Goal: Task Accomplishment & Management: Complete application form

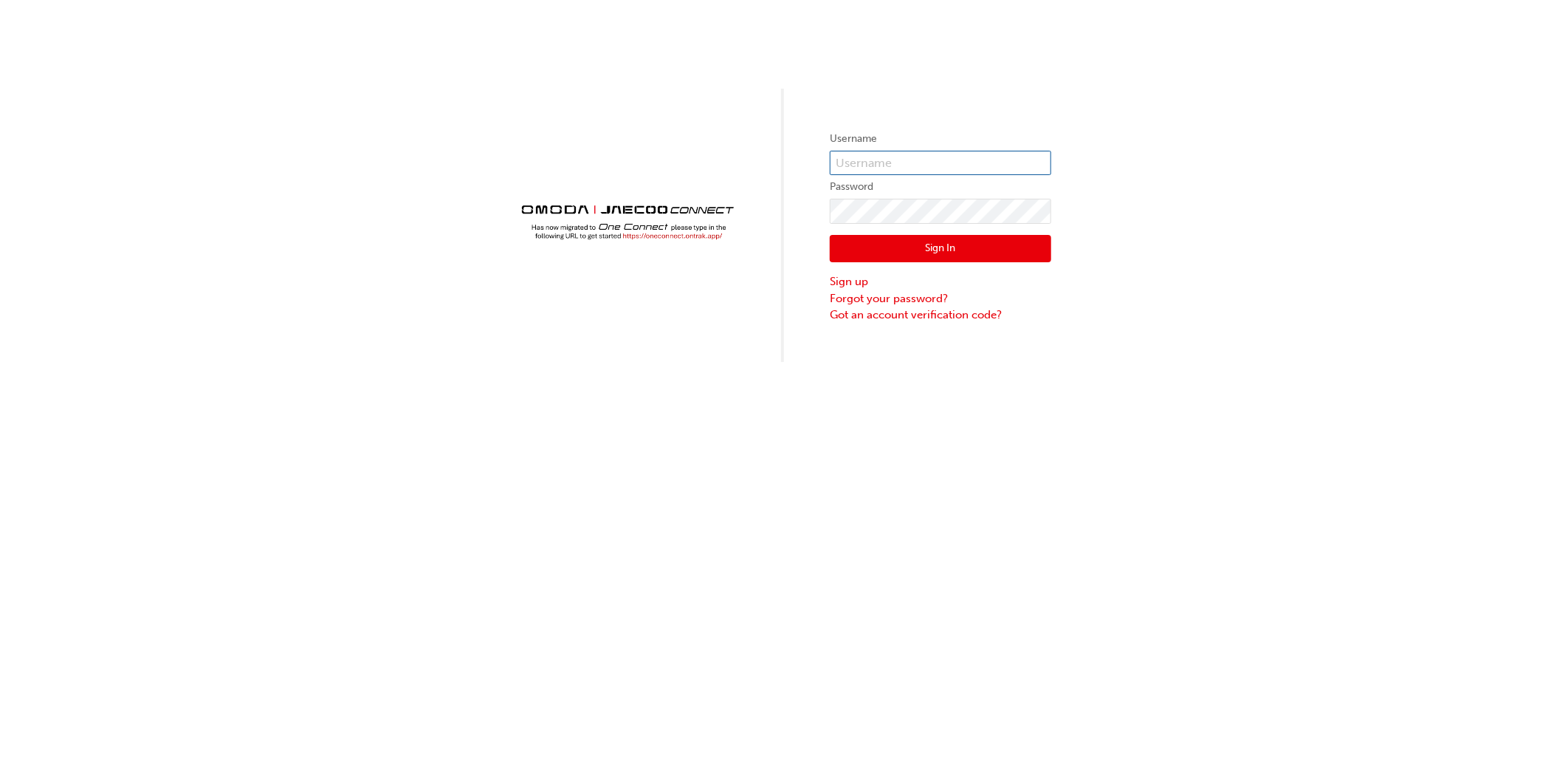
type input "[PERSON_NAME][EMAIL_ADDRESS][DOMAIN_NAME]"
click at [931, 253] on button "Sign In" at bounding box center [940, 249] width 221 height 28
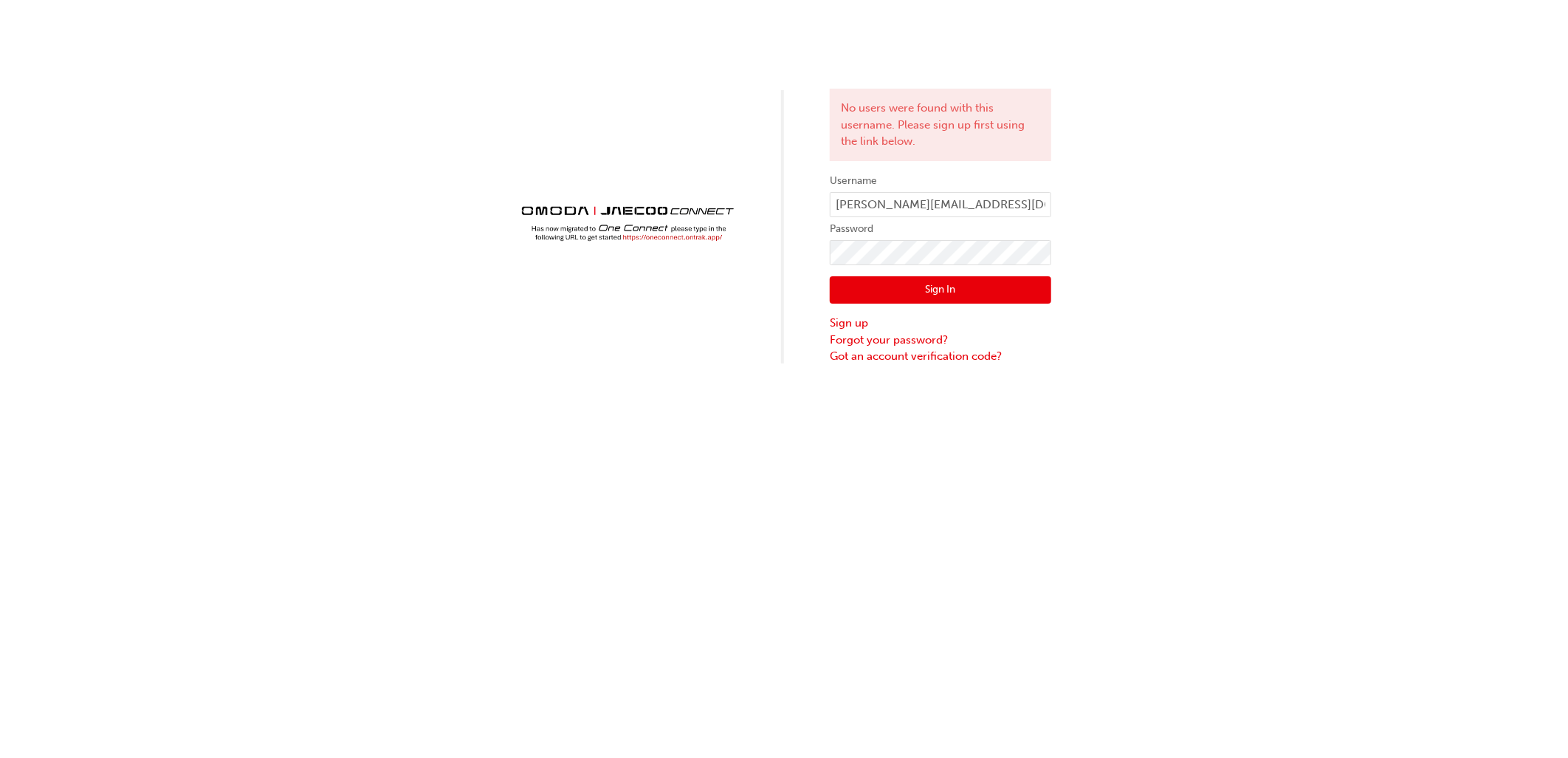
click at [797, 312] on div "No users were found with this username. Please sign up first using the link bel…" at bounding box center [784, 183] width 1568 height 365
click at [537, 250] on div "No users were found with this username. Please sign up first using the link bel…" at bounding box center [784, 183] width 1568 height 365
click at [845, 277] on button "Sign In" at bounding box center [940, 291] width 221 height 28
click at [860, 342] on link "Forgot your password?" at bounding box center [940, 340] width 221 height 17
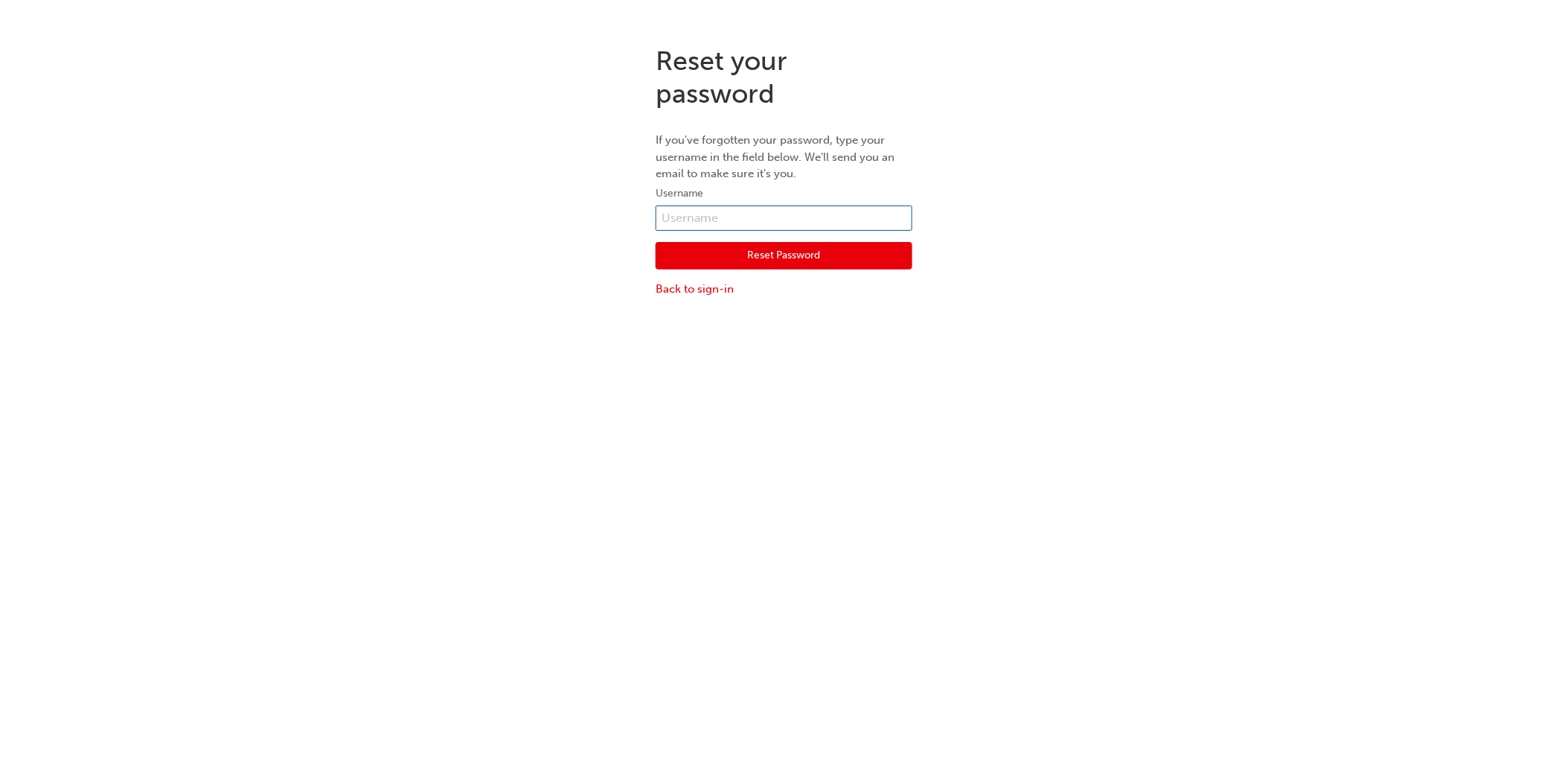
click at [691, 227] on input "text" at bounding box center [784, 219] width 257 height 26
type input "[PERSON_NAME][EMAIL_ADDRESS][DOMAIN_NAME]"
click at [725, 259] on button "Reset Password" at bounding box center [784, 256] width 257 height 29
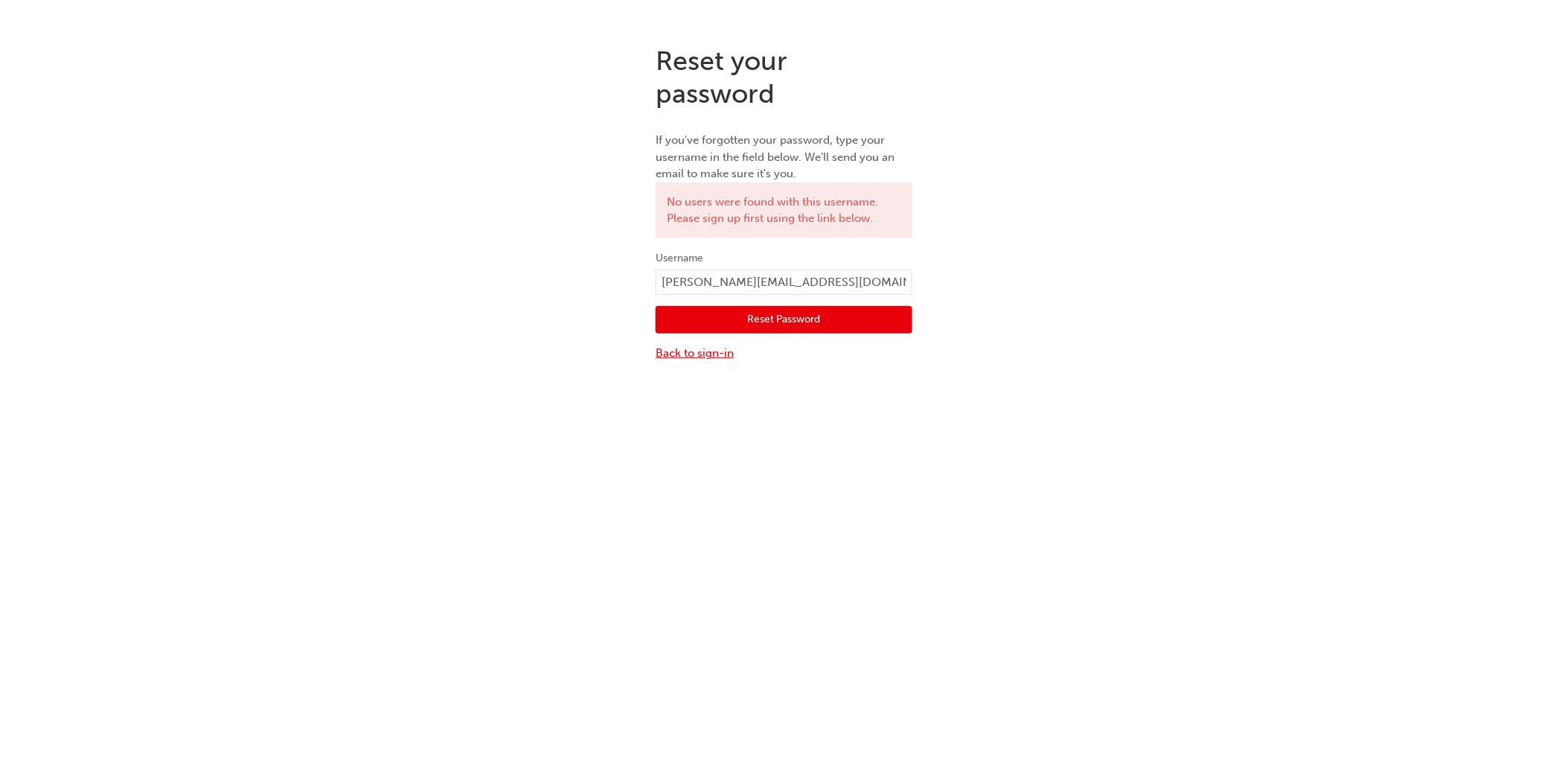
click at [675, 359] on link "Back to sign-in" at bounding box center [784, 353] width 257 height 17
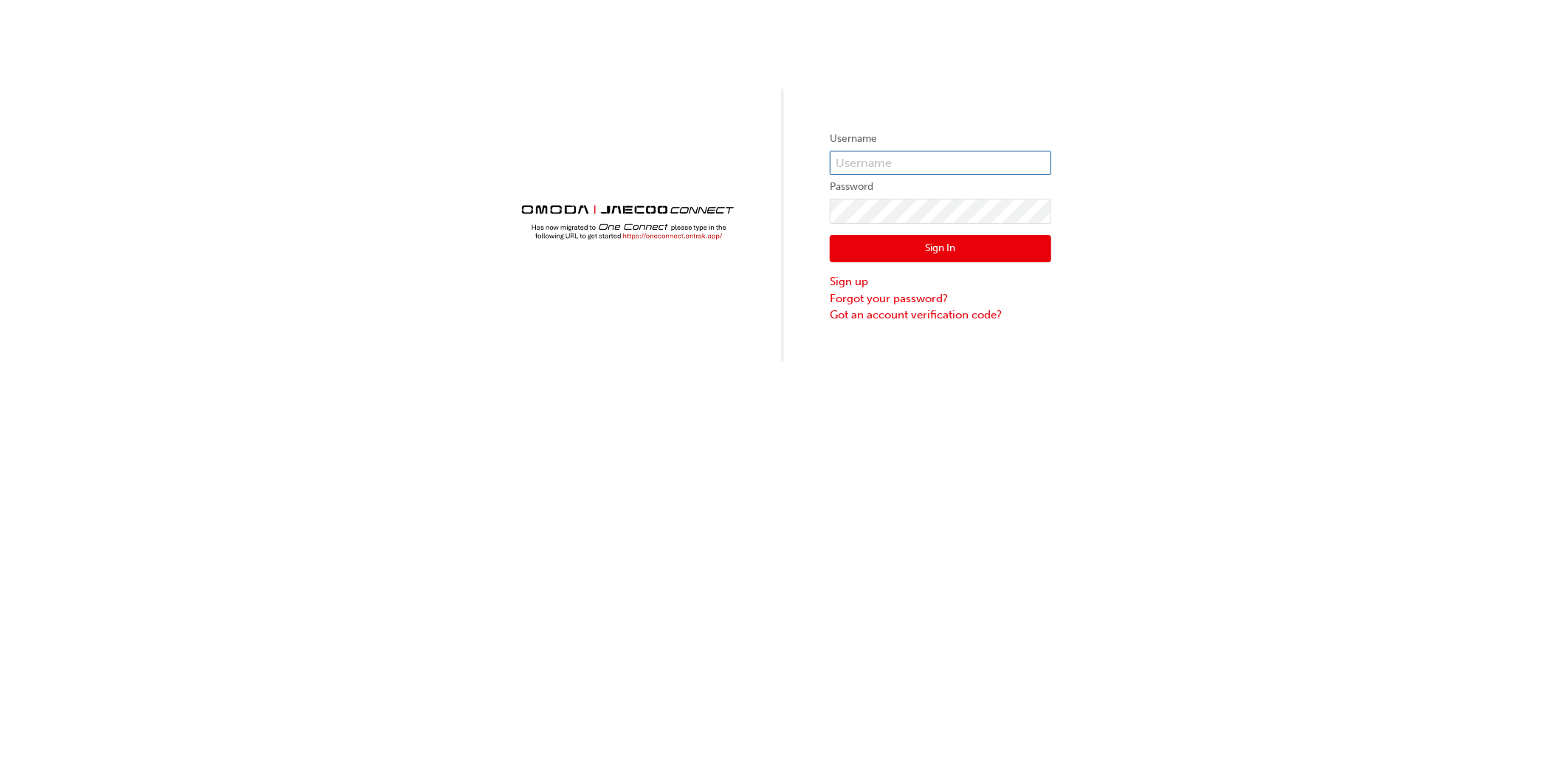
type input "[PERSON_NAME][EMAIL_ADDRESS][DOMAIN_NAME]"
click at [859, 281] on link "Sign up" at bounding box center [940, 282] width 221 height 17
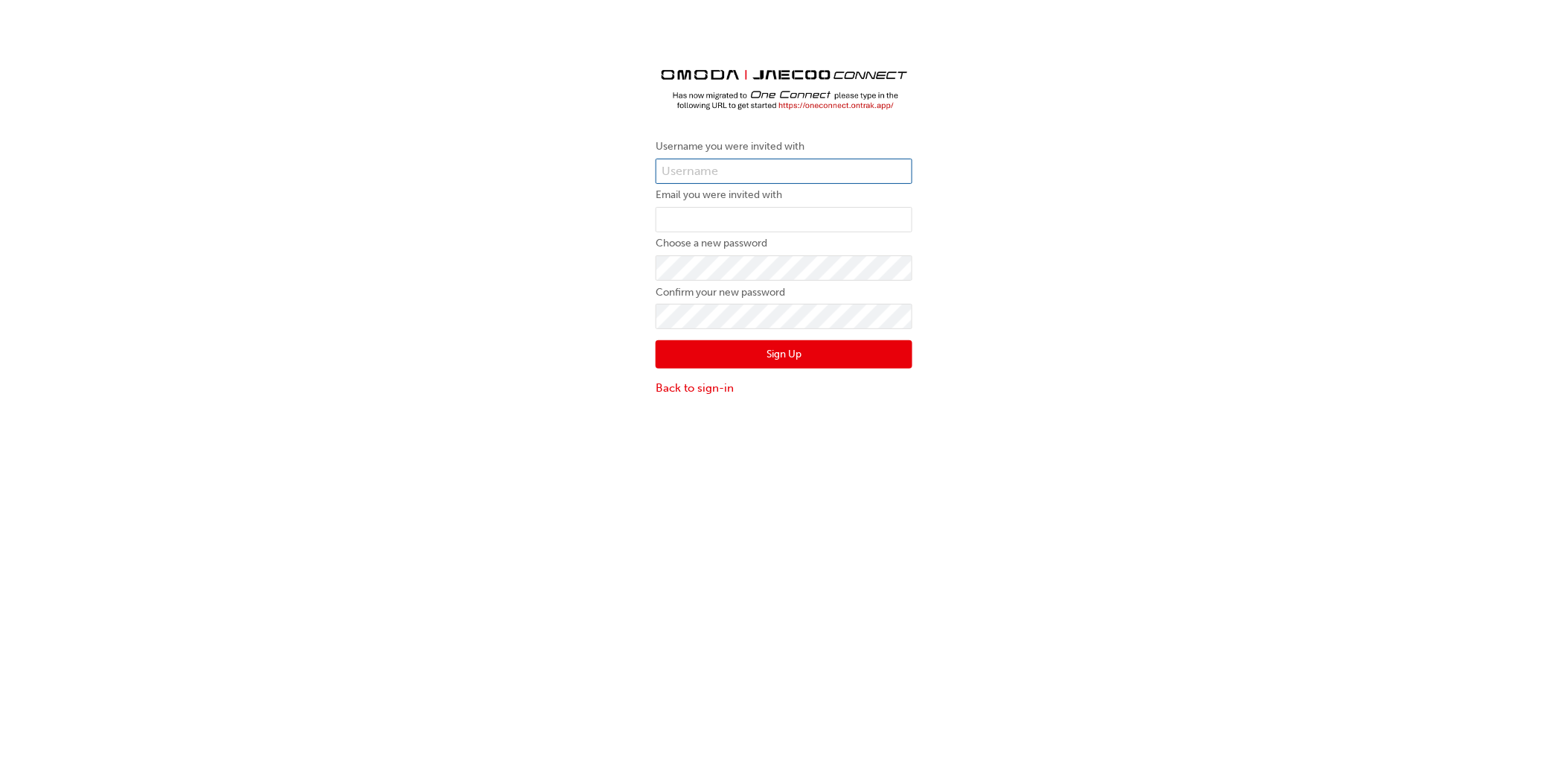
type input "[PERSON_NAME][EMAIL_ADDRESS][DOMAIN_NAME]"
click at [702, 223] on input "email" at bounding box center [784, 220] width 257 height 26
click at [571, 227] on div "Username you were invited with [PERSON_NAME][EMAIL_ADDRESS][DOMAIN_NAME] Email …" at bounding box center [784, 221] width 1568 height 374
click at [719, 221] on input "email" at bounding box center [784, 220] width 257 height 26
paste input "[EMAIL_ADDRESS][DOMAIN_NAME]"
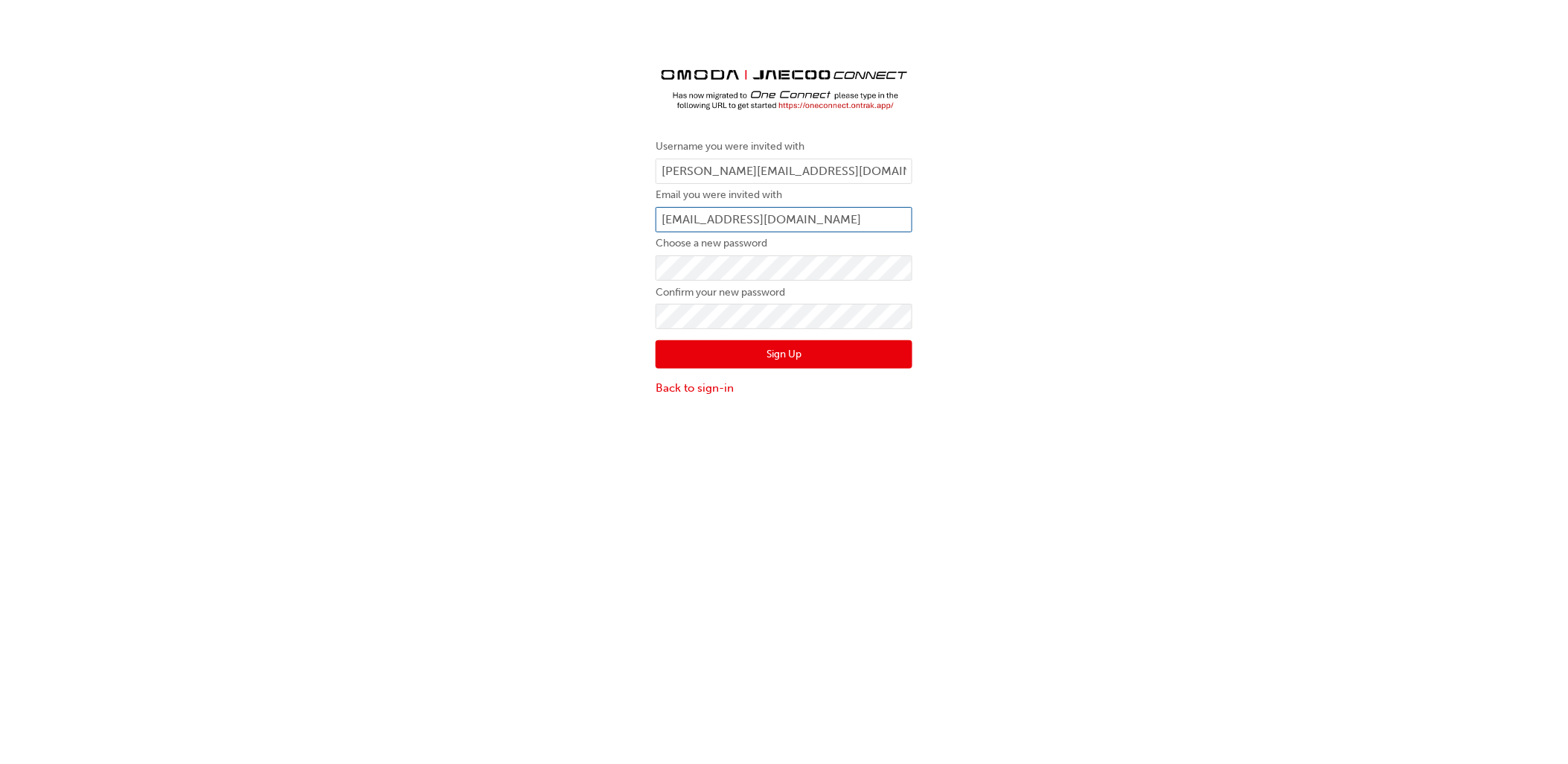
click at [666, 216] on input "[EMAIL_ADDRESS][DOMAIN_NAME]" at bounding box center [784, 220] width 257 height 26
type input "[EMAIL_ADDRESS][DOMAIN_NAME]"
click at [656, 354] on button "Sign Up" at bounding box center [784, 355] width 257 height 29
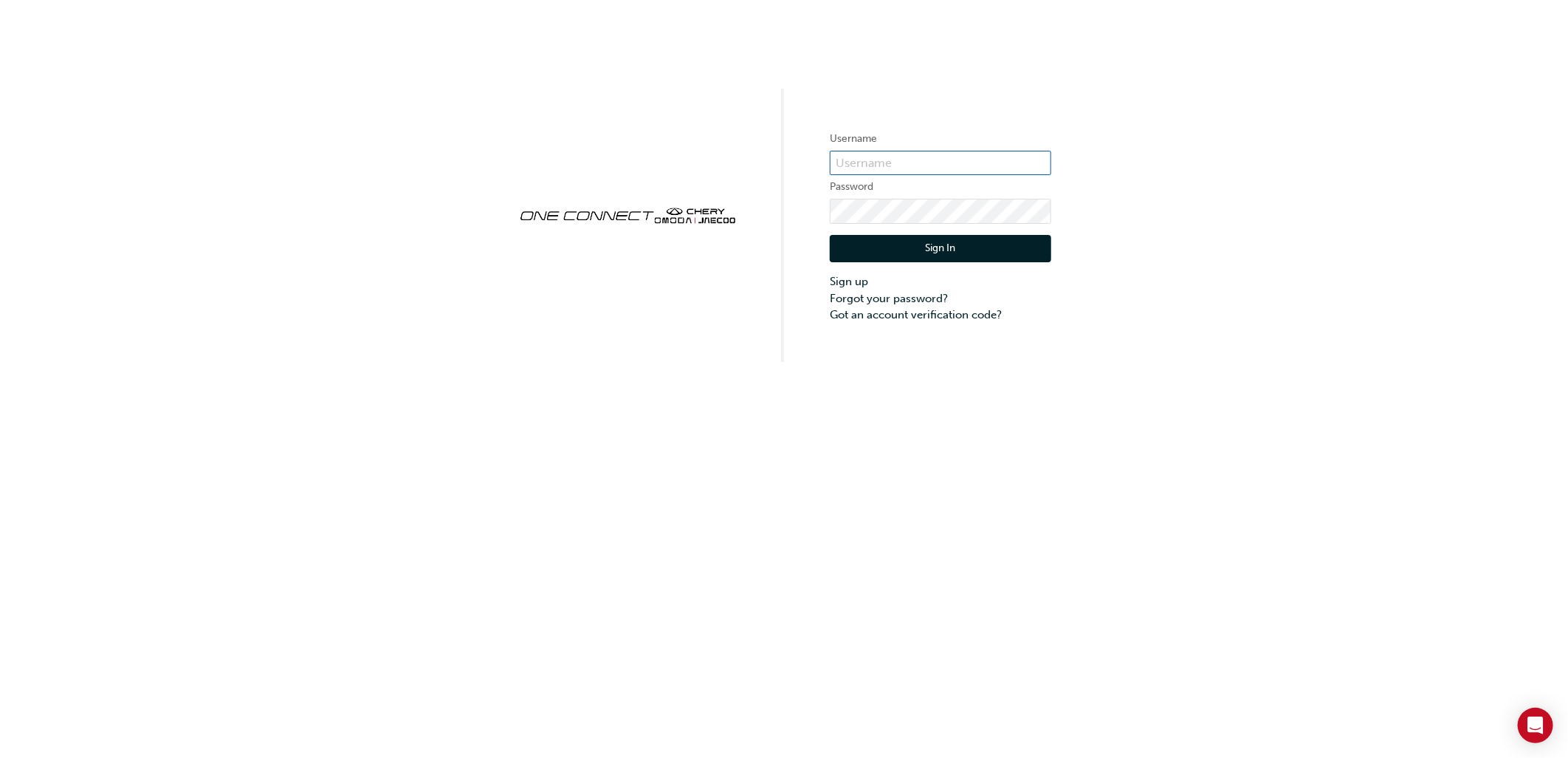
click at [897, 157] on input "text" at bounding box center [940, 163] width 221 height 25
type input "[PERSON_NAME][EMAIL_ADDRESS][DOMAIN_NAME]"
click at [908, 241] on button "Sign In" at bounding box center [940, 249] width 221 height 28
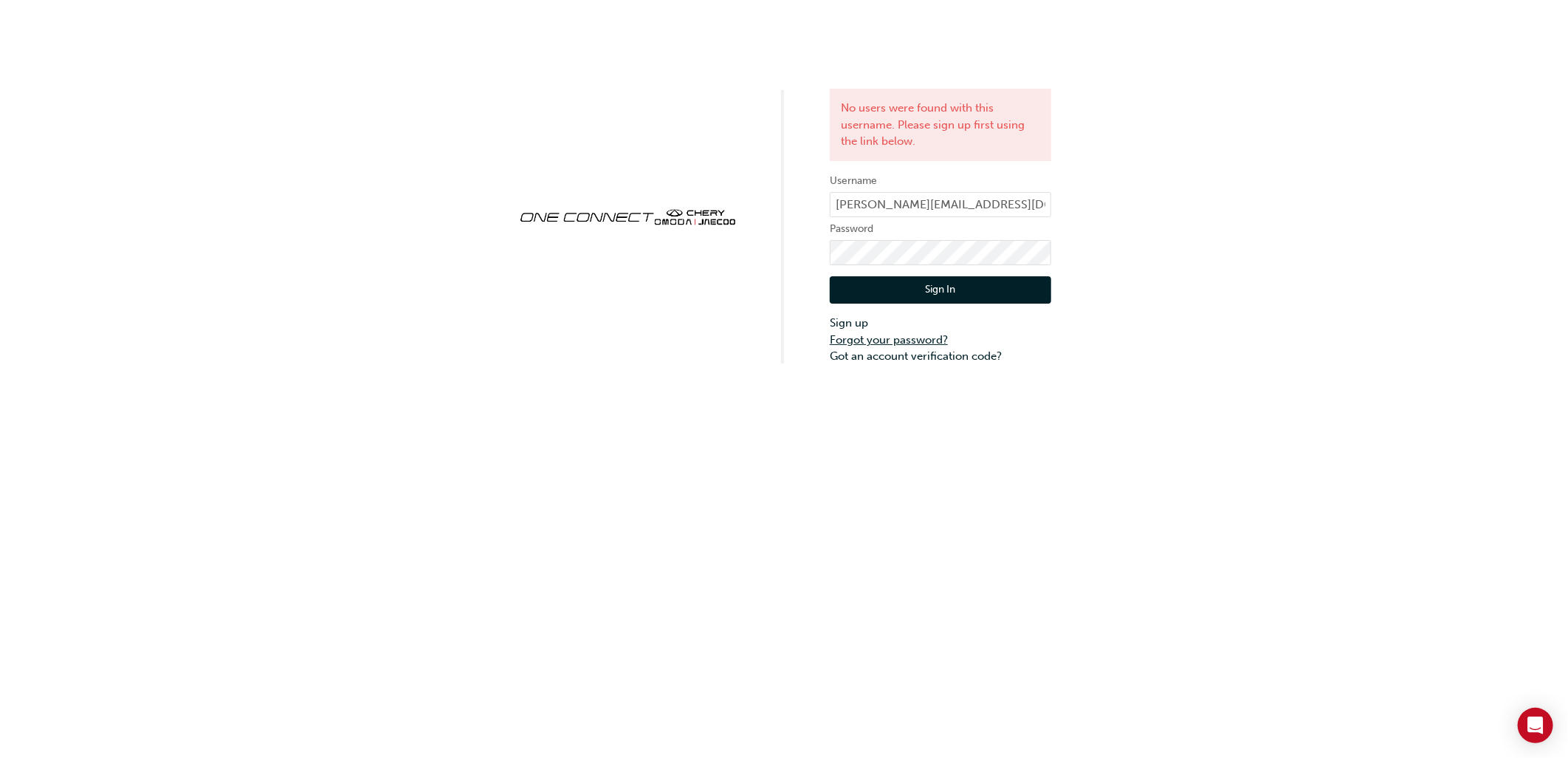
click at [867, 337] on link "Forgot your password?" at bounding box center [940, 340] width 221 height 17
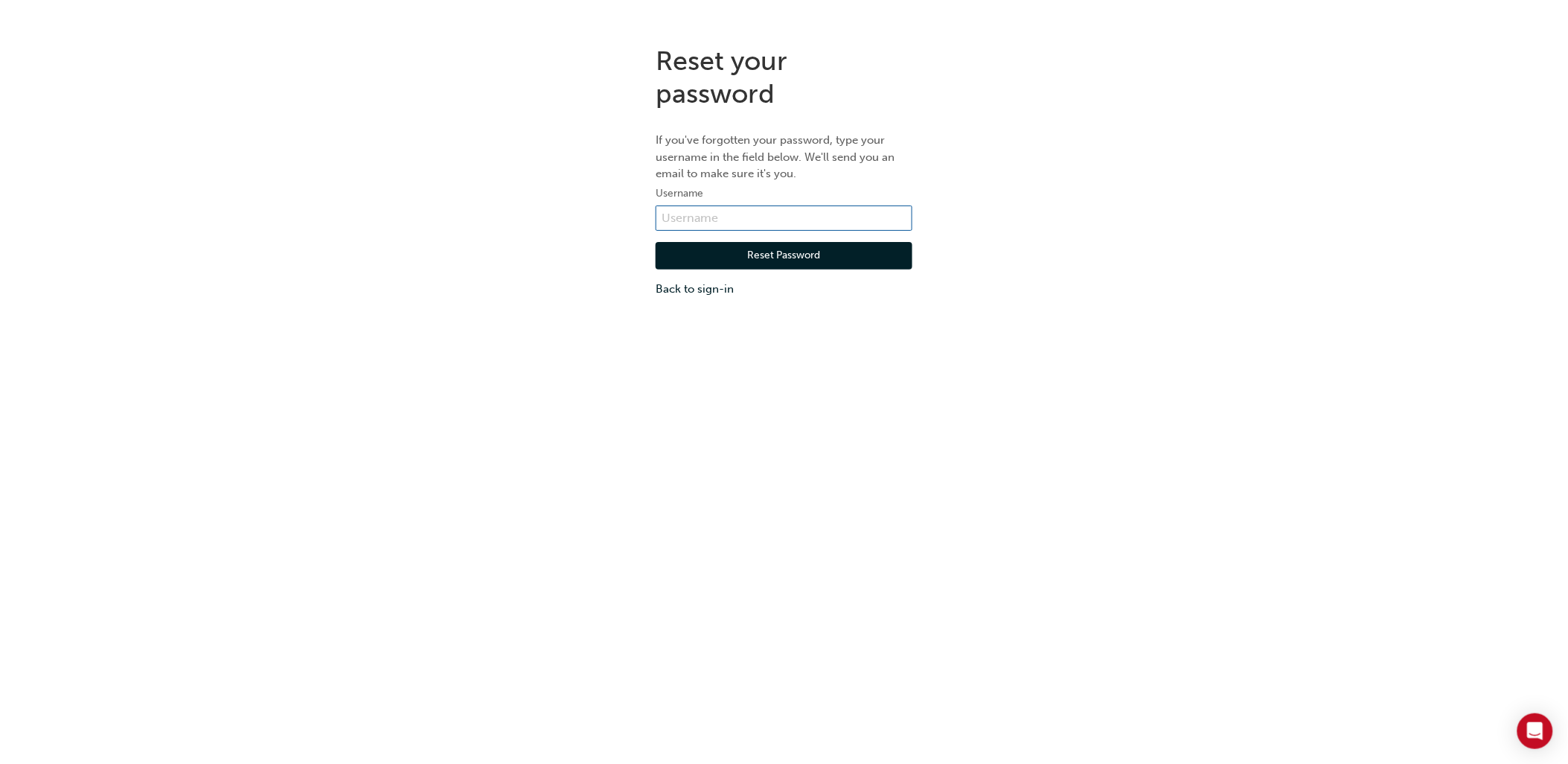
click at [837, 220] on input "text" at bounding box center [784, 219] width 257 height 26
type input "[PERSON_NAME][EMAIL_ADDRESS][DOMAIN_NAME]"
click at [754, 263] on button "Reset Password" at bounding box center [784, 256] width 257 height 29
